Goal: Information Seeking & Learning: Check status

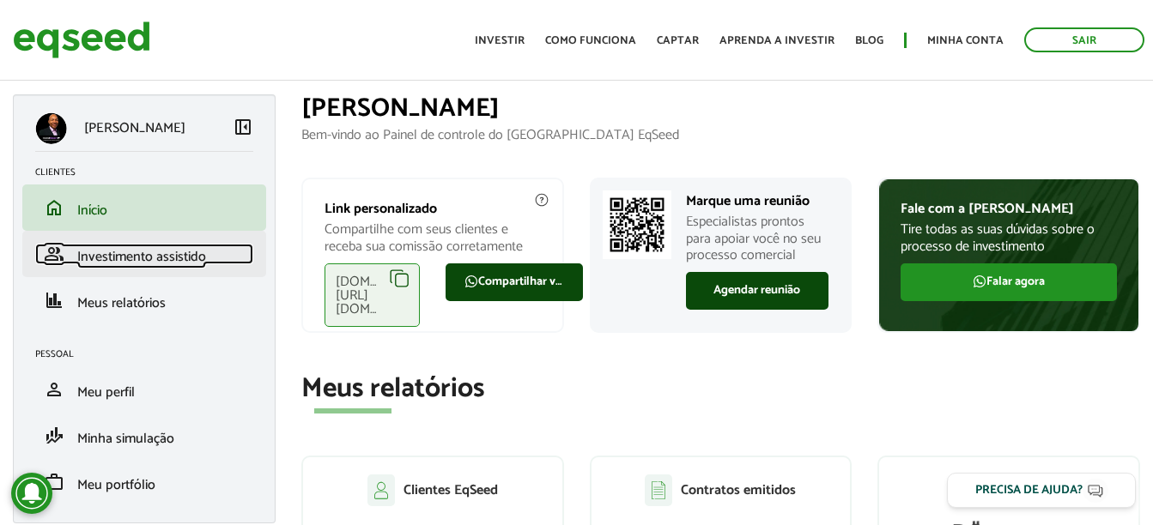
click at [177, 256] on span "Investimento assistido" at bounding box center [141, 257] width 129 height 23
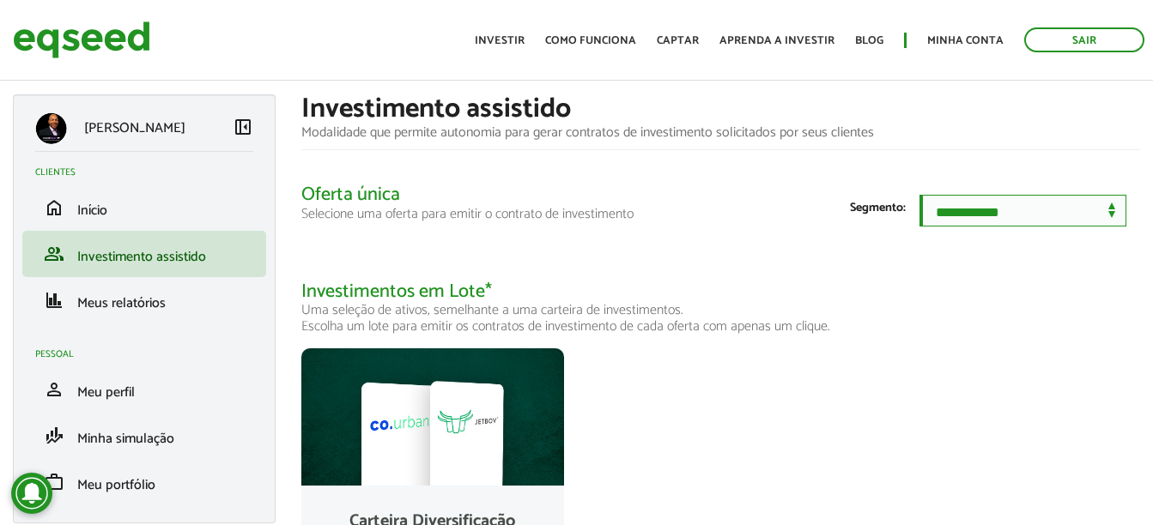
click at [964, 226] on select "**********" at bounding box center [1023, 211] width 207 height 32
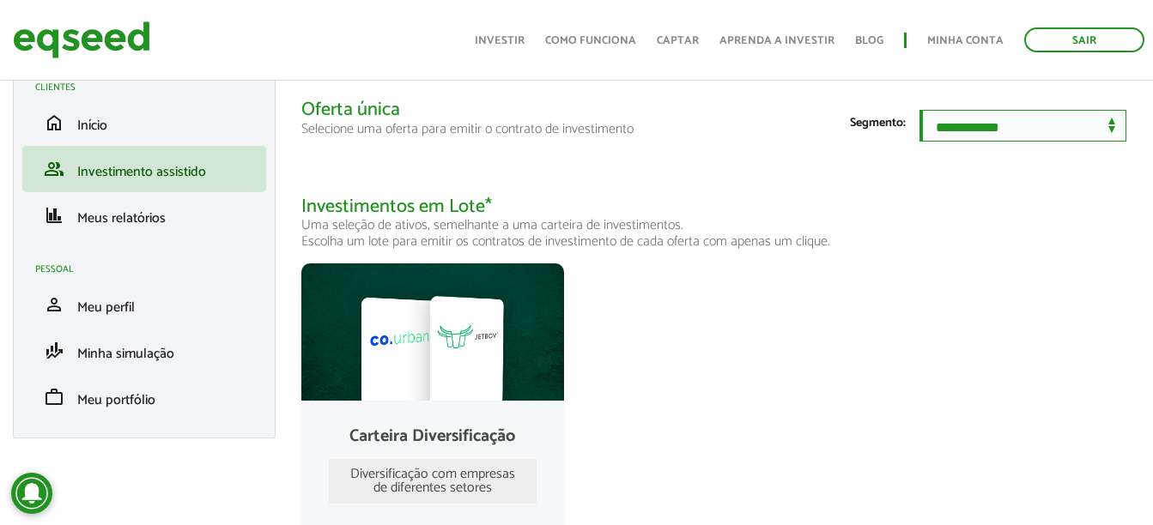
scroll to position [59, 0]
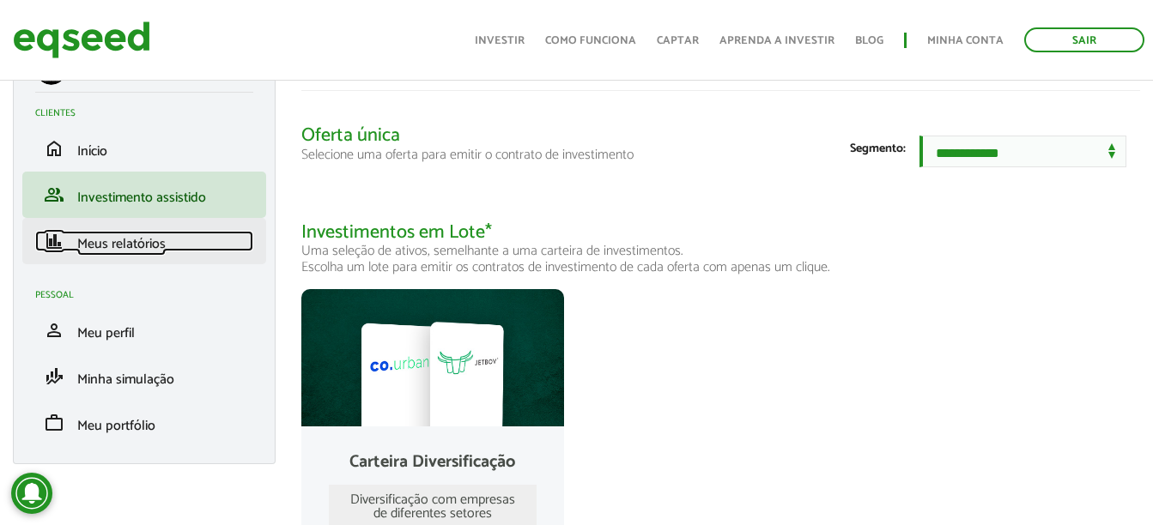
click at [142, 251] on span "Meus relatórios" at bounding box center [121, 244] width 88 height 23
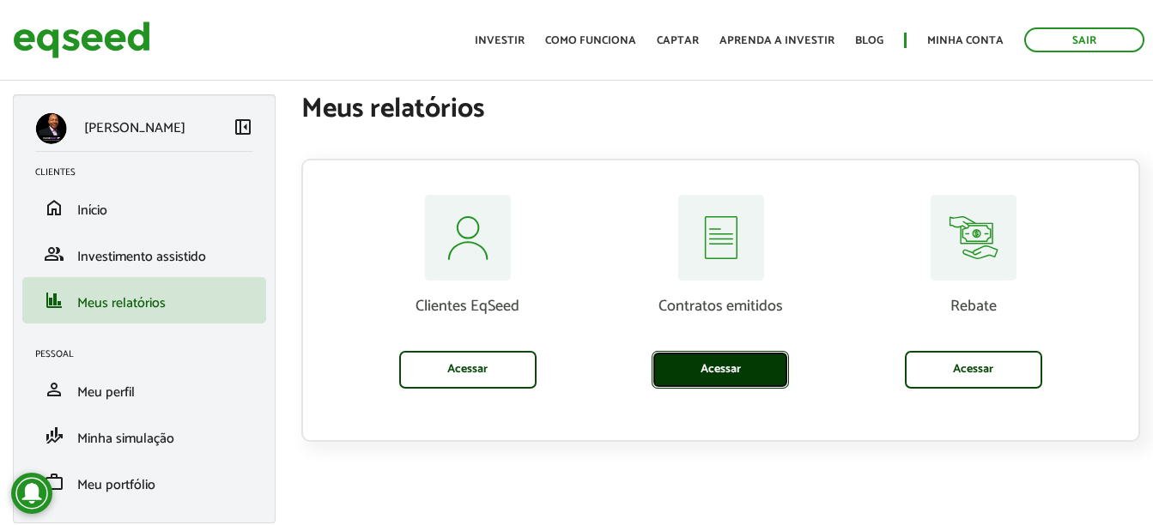
click at [719, 374] on link "Acessar" at bounding box center [720, 370] width 137 height 38
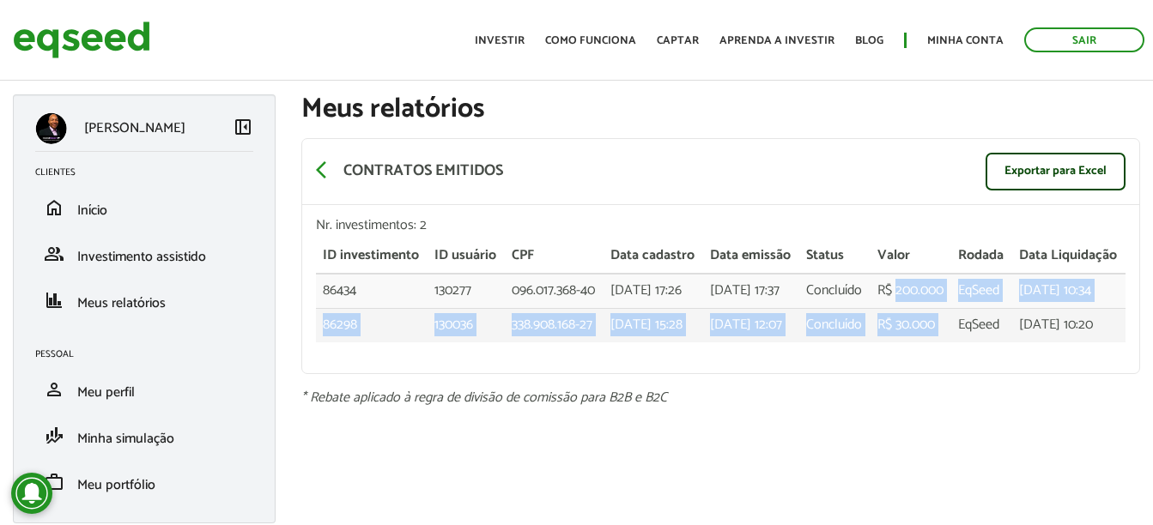
drag, startPoint x: 880, startPoint y: 325, endPoint x: 963, endPoint y: 370, distance: 94.9
click at [963, 343] on tbody "86434 130277 096.017.368-40 08/07/2025 - 17:26 08/07/2025 - 17:37 Concluído R$ …" at bounding box center [721, 308] width 810 height 69
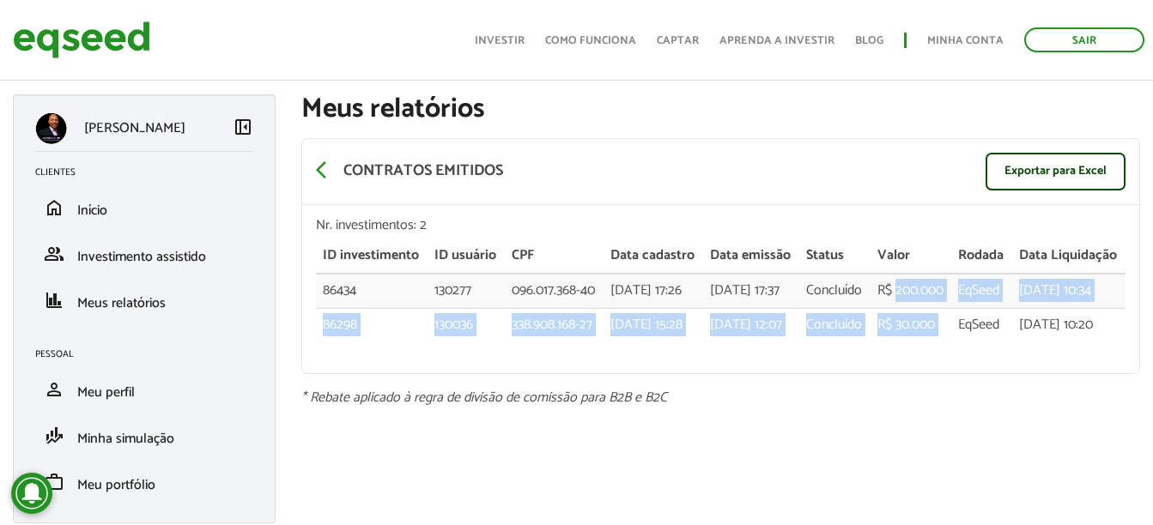
scroll to position [50, 0]
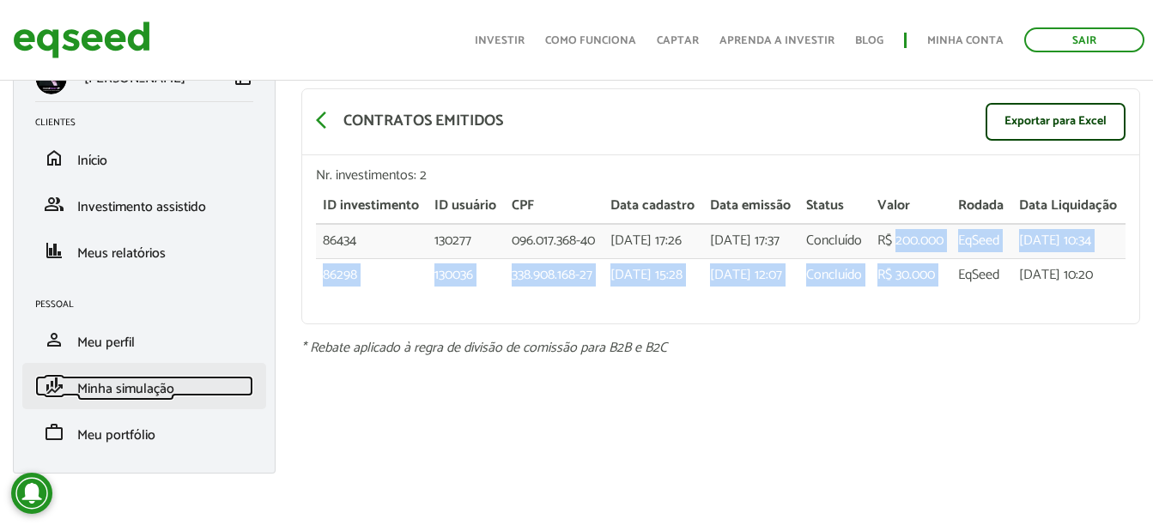
click at [173, 391] on span "Minha simulação" at bounding box center [125, 389] width 97 height 23
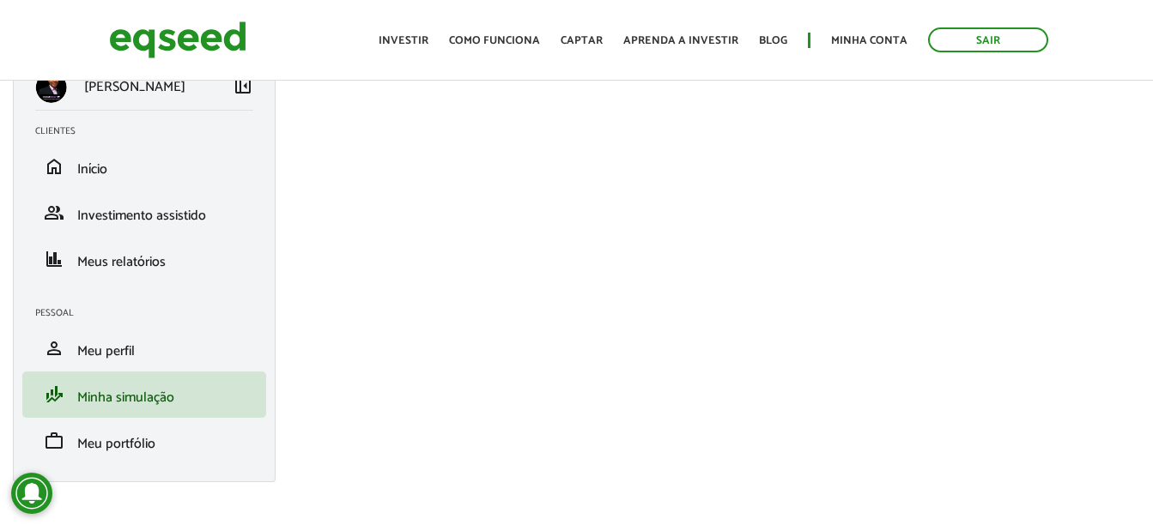
scroll to position [62, 0]
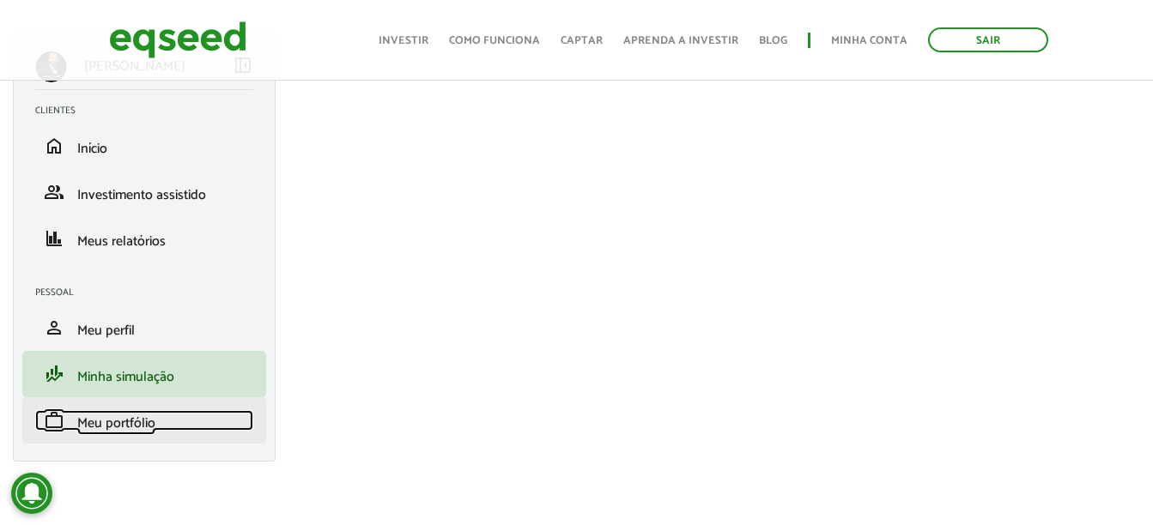
click at [132, 415] on span "Meu portfólio" at bounding box center [116, 423] width 78 height 23
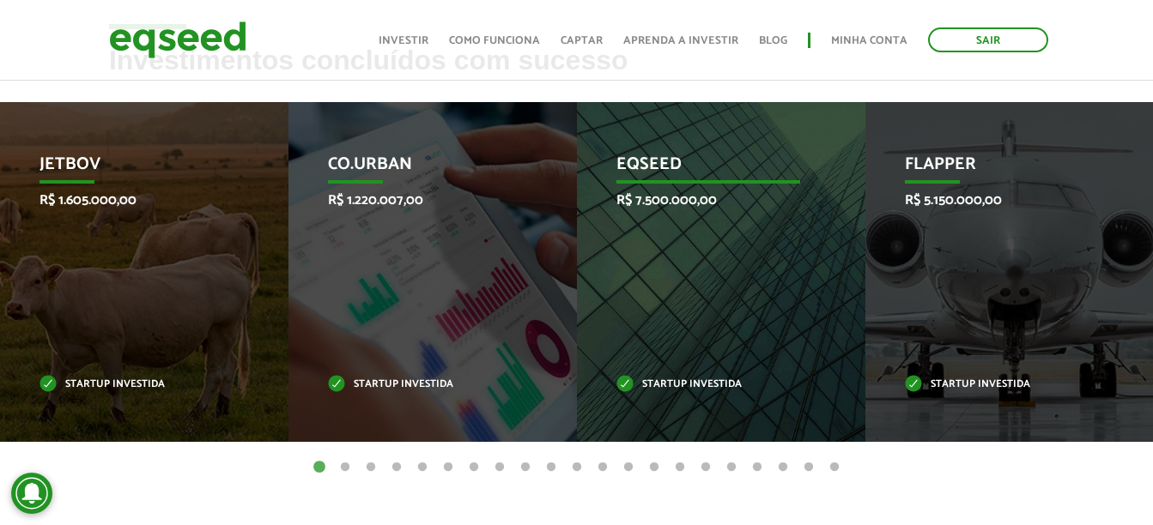
scroll to position [601, 0]
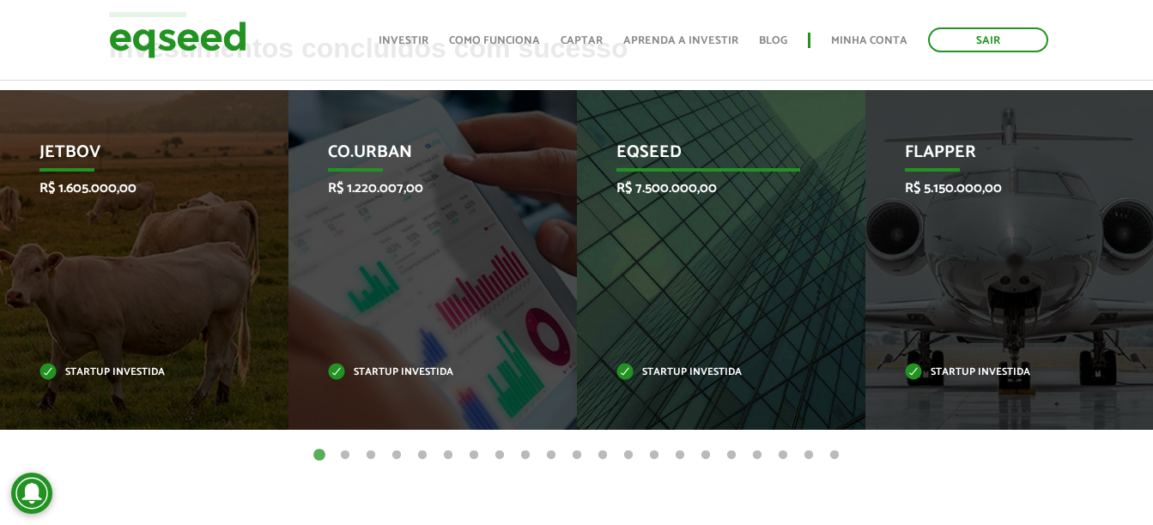
click at [733, 285] on div "EqSeed R$ 7.500.000,00 Startup investida" at bounding box center [708, 260] width 263 height 340
